Goal: Information Seeking & Learning: Understand process/instructions

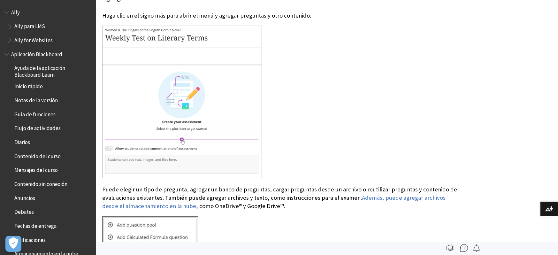
scroll to position [1197, 0]
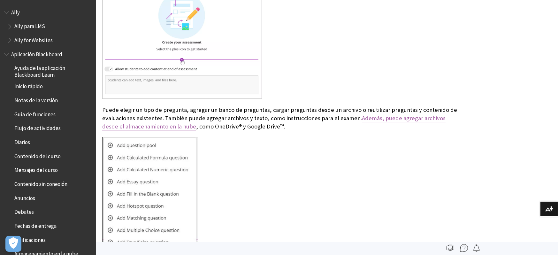
click at [371, 130] on link "Además, puede agregar archivos desde el almacenamiento en la nube" at bounding box center [273, 122] width 343 height 16
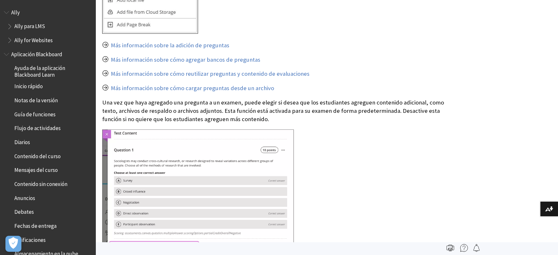
scroll to position [1502, 0]
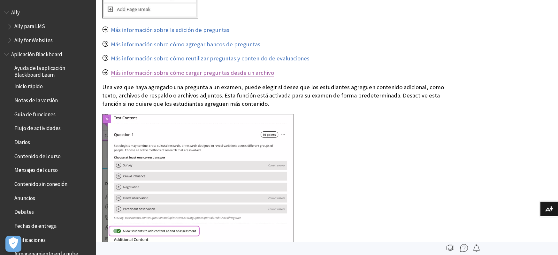
click at [247, 77] on link "Más información sobre cómo cargar preguntas desde un archivo" at bounding box center [192, 73] width 163 height 8
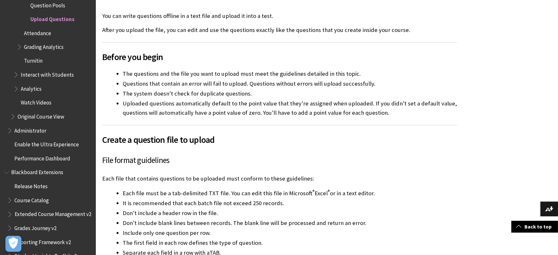
scroll to position [239, 0]
